Goal: Obtain resource: Download file/media

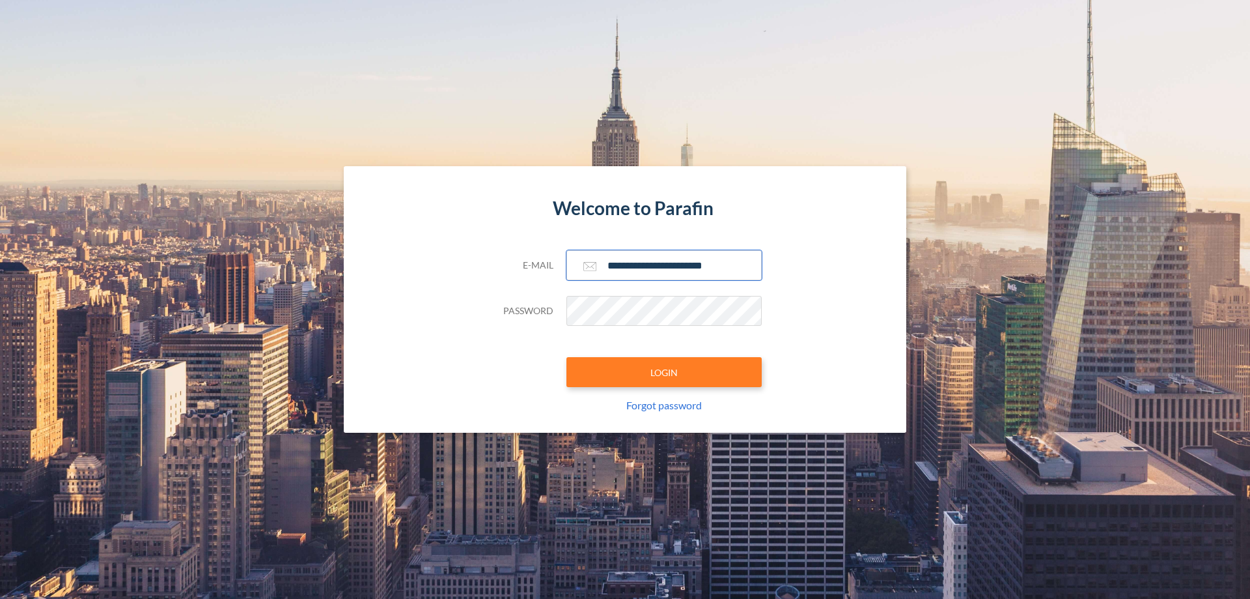
type input "**********"
click at [664, 372] on button "LOGIN" at bounding box center [664, 372] width 195 height 30
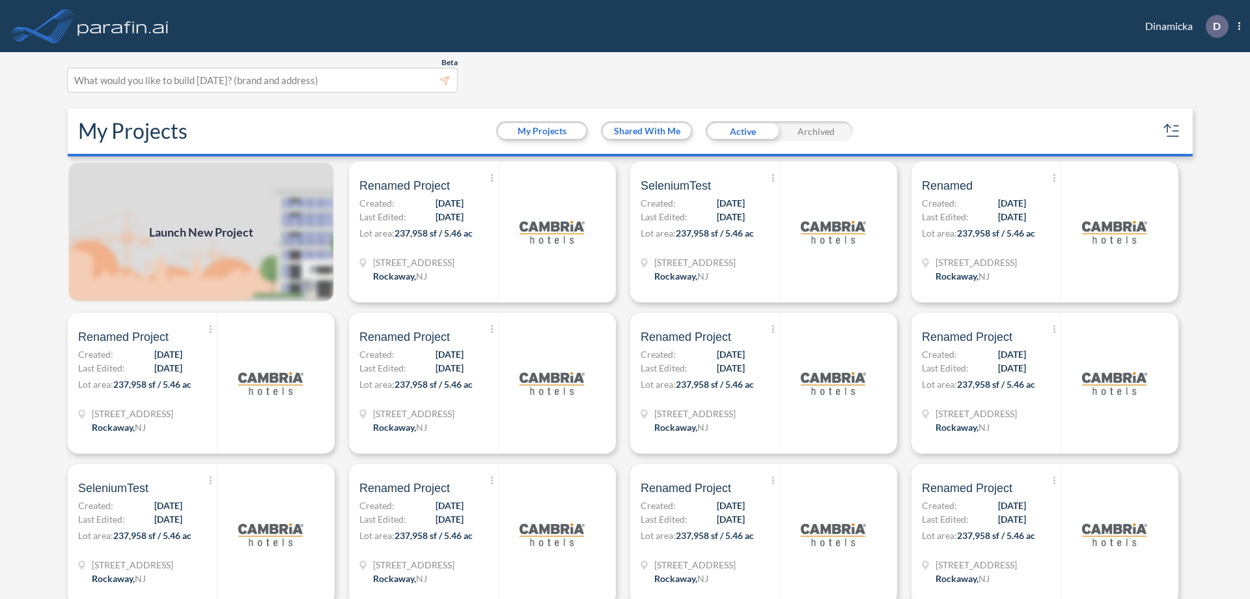
scroll to position [3, 0]
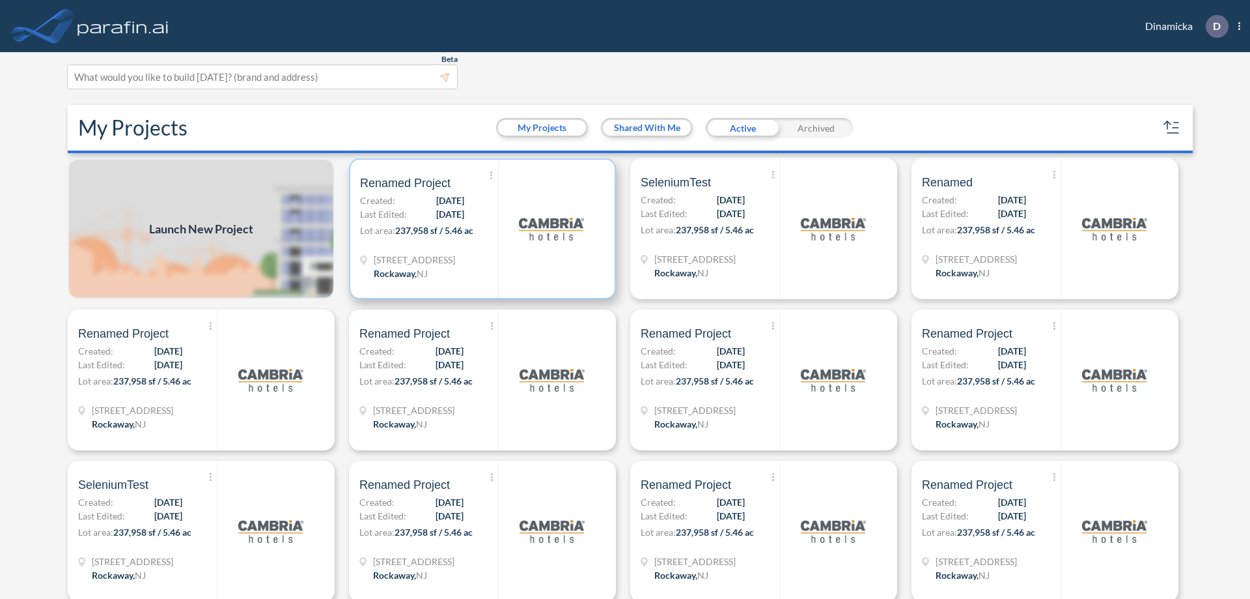
click at [480, 229] on p "Lot area: 237,958 sf / 5.46 ac" at bounding box center [429, 232] width 138 height 19
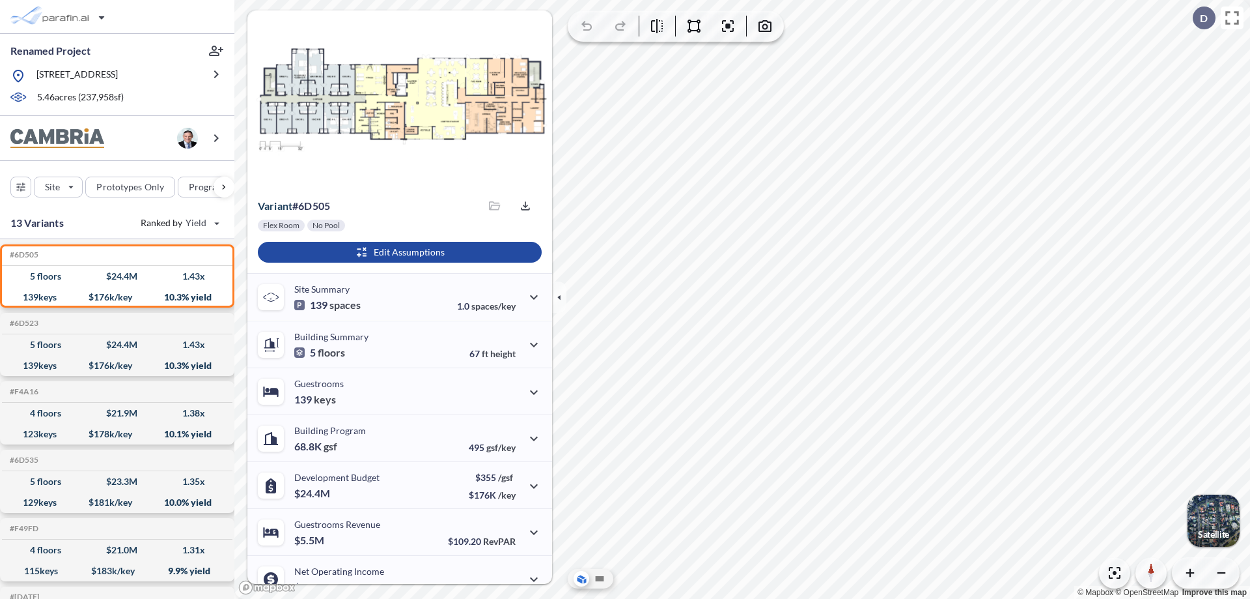
scroll to position [66, 0]
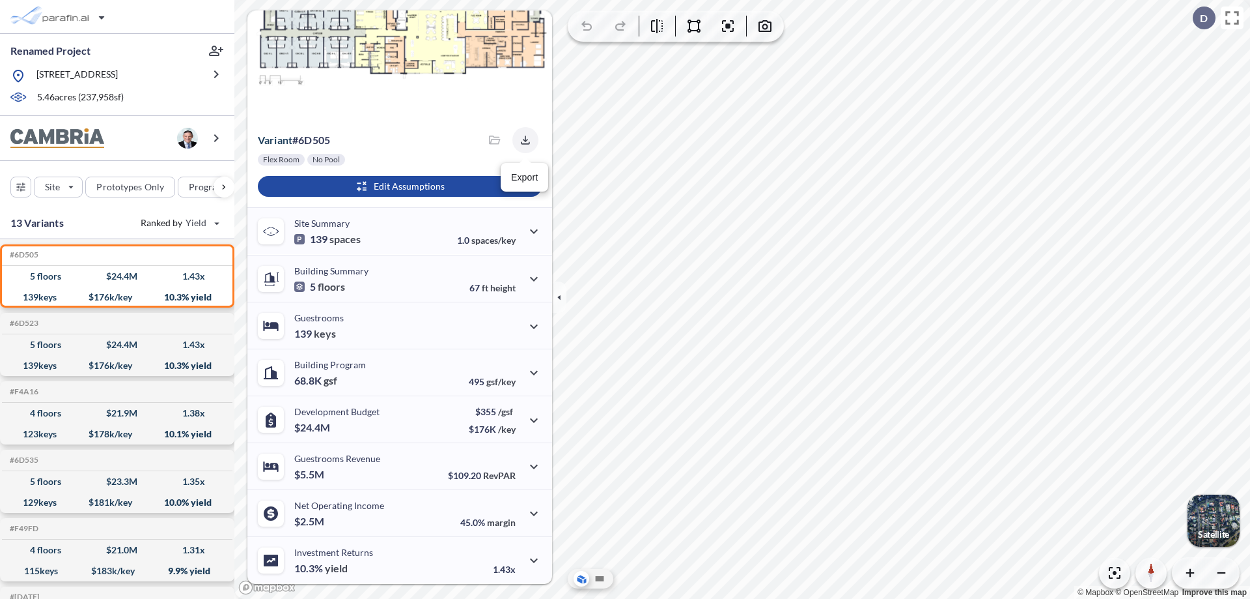
click at [522, 140] on icon "button" at bounding box center [525, 139] width 8 height 8
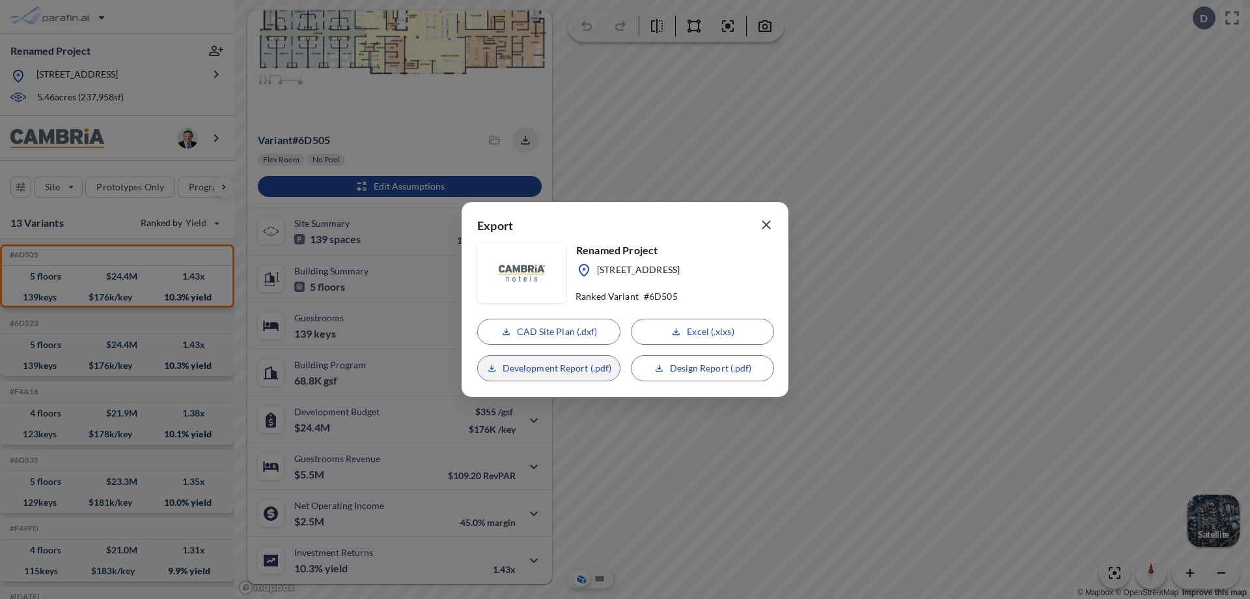
click at [549, 368] on p "Development Report (.pdf)" at bounding box center [557, 367] width 109 height 13
